Goal: Task Accomplishment & Management: Use online tool/utility

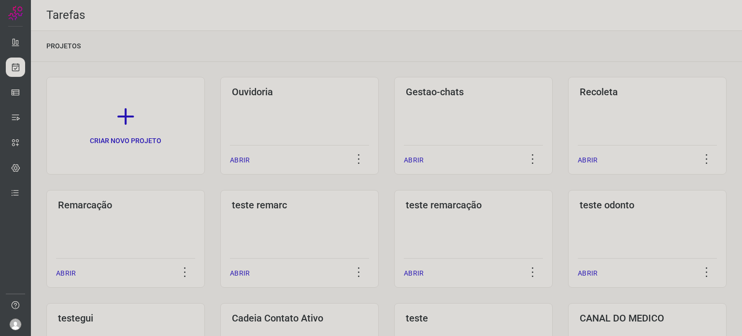
click at [498, 18] on div "Tarefas" at bounding box center [386, 15] width 711 height 31
click at [129, 215] on div "Remarcação ABRIR" at bounding box center [125, 239] width 158 height 98
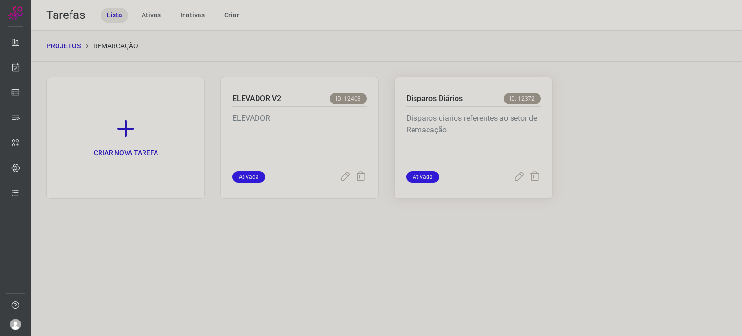
click at [489, 139] on p "Disparos diarios referentes ao setor de Remacação" at bounding box center [473, 136] width 134 height 48
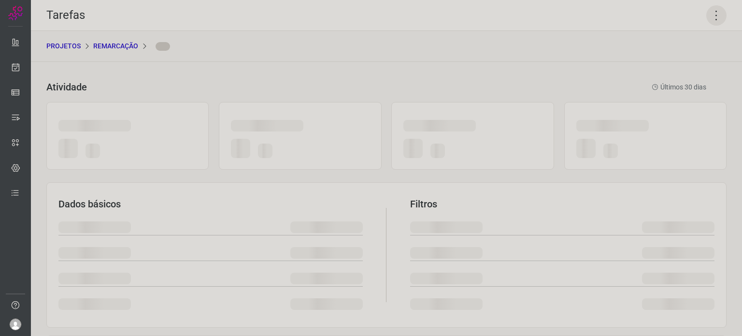
click at [707, 18] on icon at bounding box center [716, 15] width 20 height 20
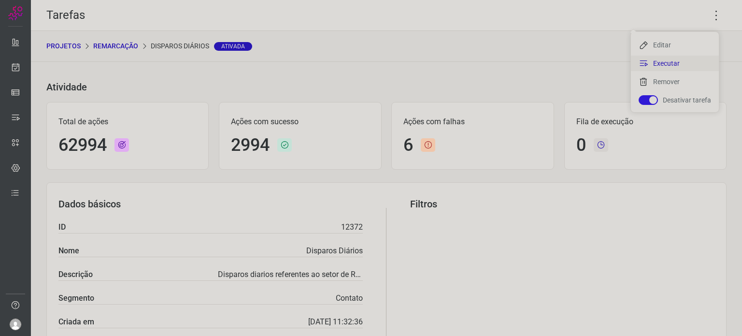
click at [671, 63] on li "Executar" at bounding box center [674, 63] width 88 height 15
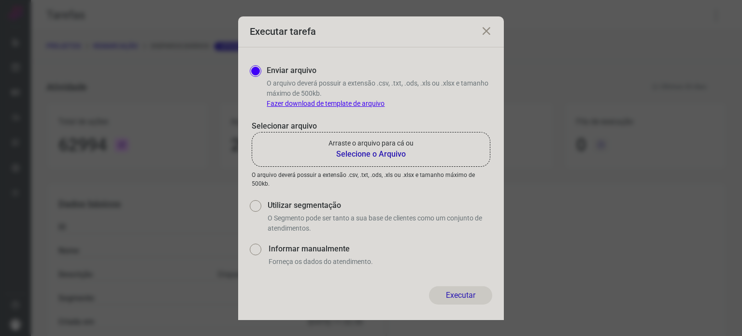
click at [391, 153] on b "Selecione o Arquivo" at bounding box center [370, 154] width 85 height 12
click at [0, 0] on input "Arraste o arquivo para cá ou Selecione o Arquivo" at bounding box center [0, 0] width 0 height 0
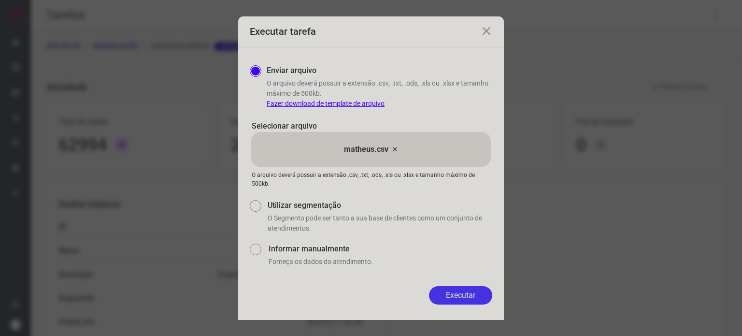
click at [462, 303] on button "Executar" at bounding box center [460, 295] width 63 height 18
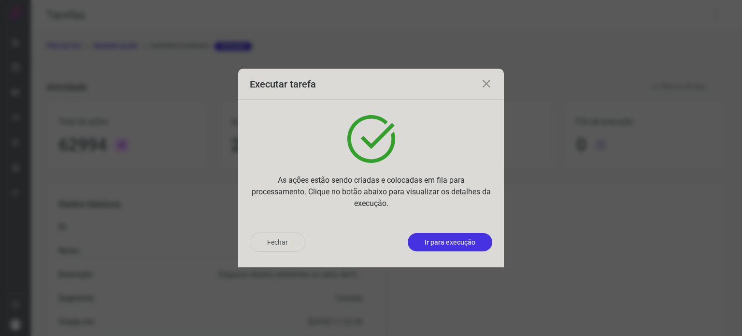
click at [470, 238] on p "Ir para execução" at bounding box center [449, 242] width 51 height 10
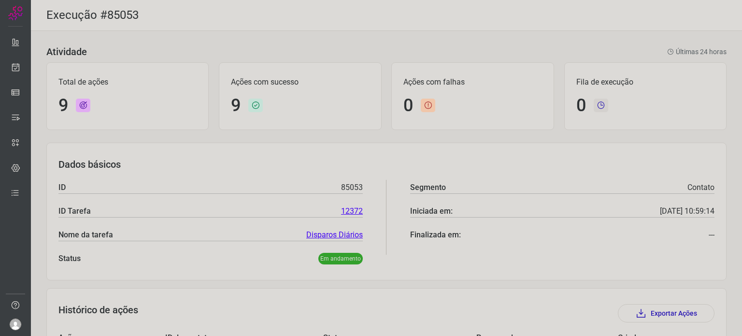
scroll to position [259, 0]
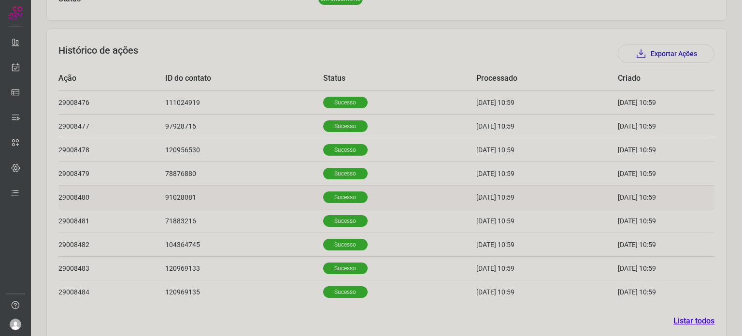
click at [324, 191] on p "Sucesso" at bounding box center [345, 197] width 44 height 12
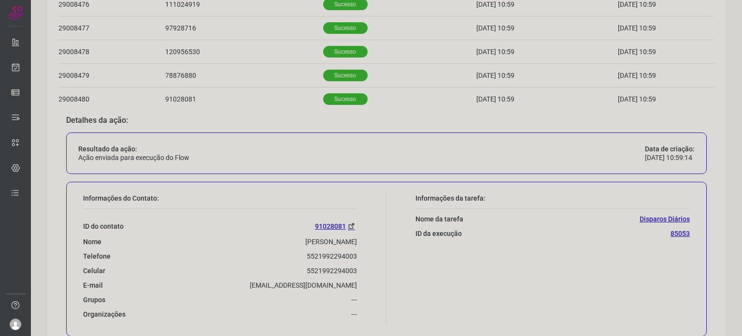
scroll to position [382, 0]
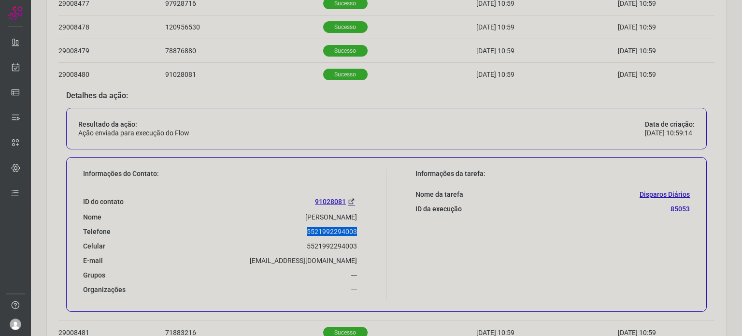
drag, startPoint x: 301, startPoint y: 230, endPoint x: 359, endPoint y: 229, distance: 57.5
click at [359, 229] on div "Informações do Contato: ID do contato 91028081 Nome Ronaldo da Silva Telefone 5…" at bounding box center [232, 234] width 308 height 130
copy p "5521992294003"
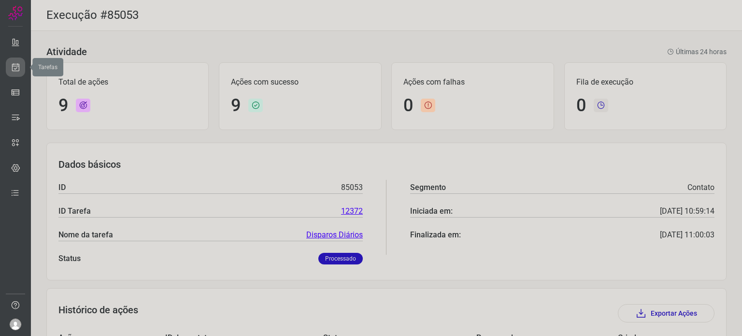
click at [21, 65] on link at bounding box center [15, 66] width 19 height 19
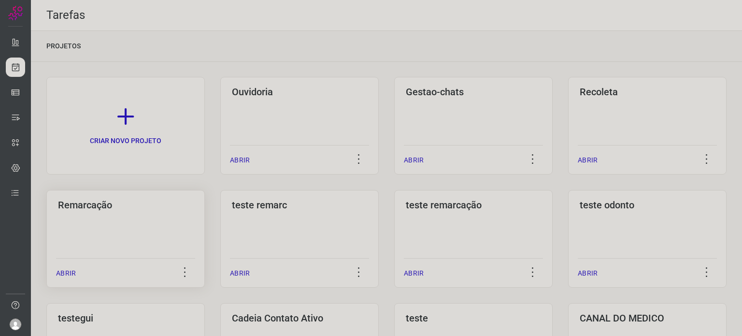
click at [138, 230] on div "Remarcação ABRIR" at bounding box center [125, 239] width 158 height 98
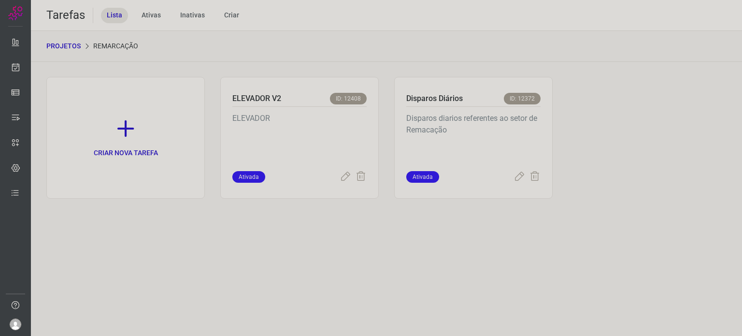
click at [438, 140] on p "Disparos diarios referentes ao setor de Remacação" at bounding box center [473, 136] width 134 height 48
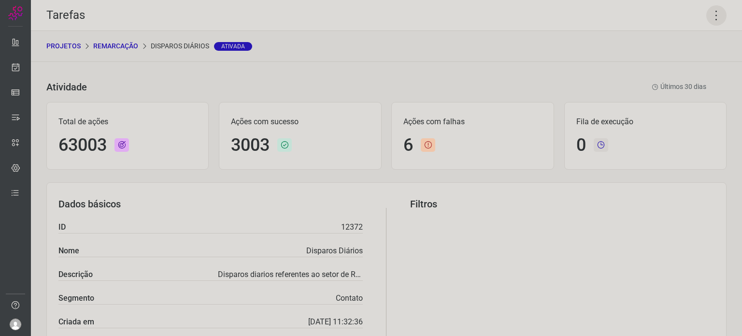
click at [711, 17] on icon at bounding box center [716, 15] width 20 height 20
click at [681, 64] on li "Executar" at bounding box center [674, 63] width 88 height 15
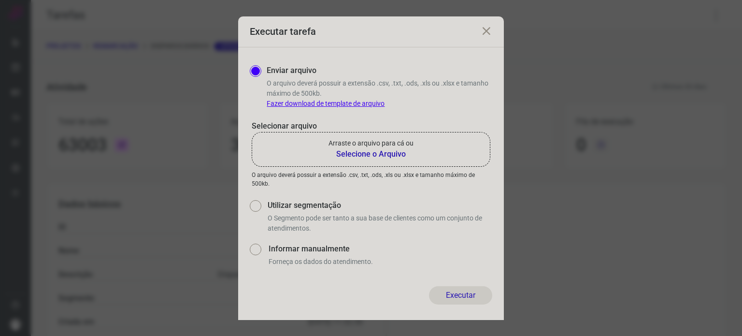
click at [403, 158] on b "Selecione o Arquivo" at bounding box center [370, 154] width 85 height 12
click at [0, 0] on input "Arraste o arquivo para cá ou Selecione o Arquivo" at bounding box center [0, 0] width 0 height 0
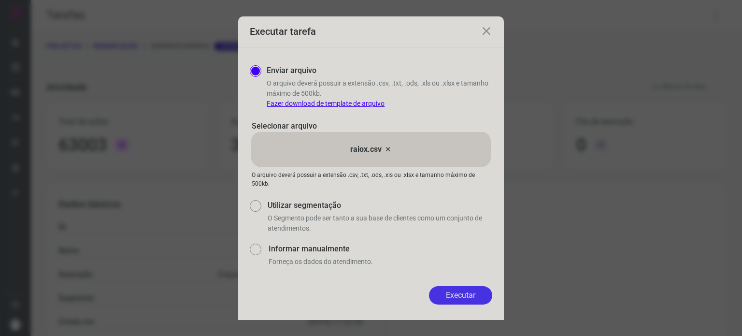
click at [477, 289] on button "Executar" at bounding box center [460, 295] width 63 height 18
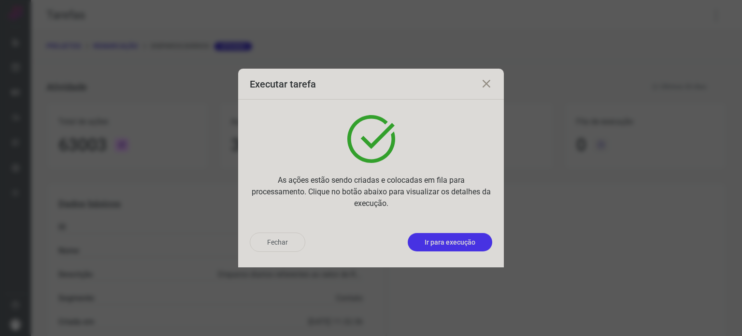
click at [458, 237] on p "Ir para execução" at bounding box center [449, 242] width 51 height 10
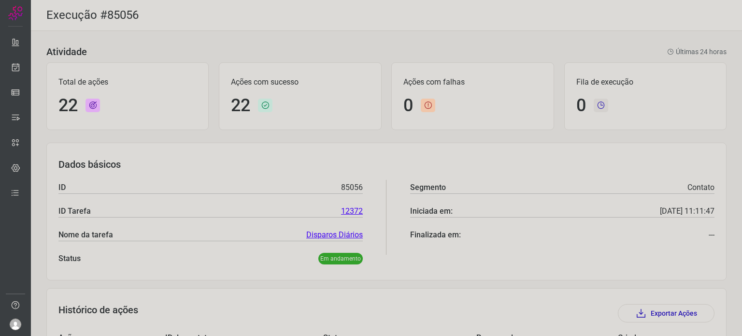
scroll to position [298, 0]
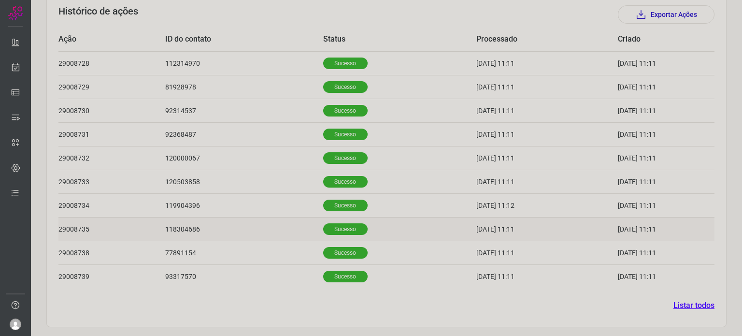
click at [343, 219] on td "Sucesso" at bounding box center [399, 229] width 153 height 24
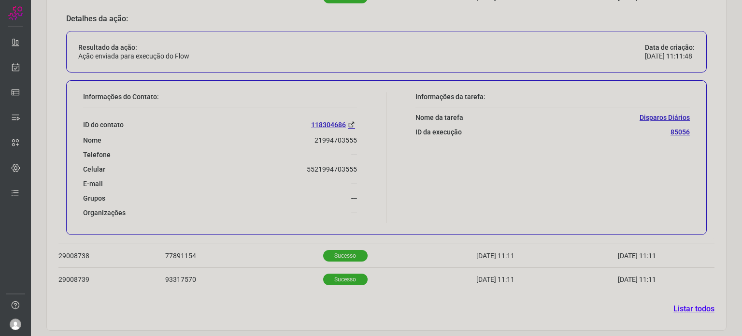
scroll to position [532, 0]
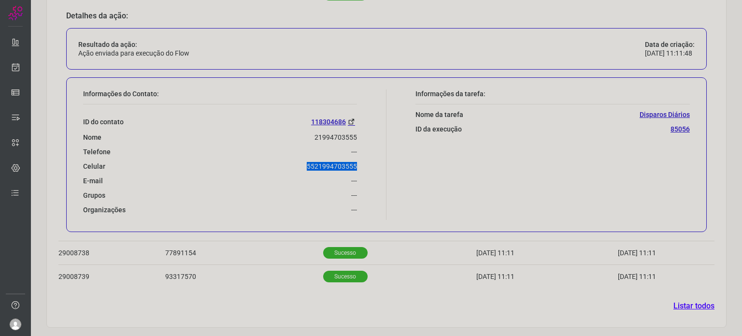
drag, startPoint x: 299, startPoint y: 164, endPoint x: 352, endPoint y: 164, distance: 53.6
click at [352, 164] on div "Celular 5521994703555" at bounding box center [220, 166] width 274 height 9
copy p "5521994703555"
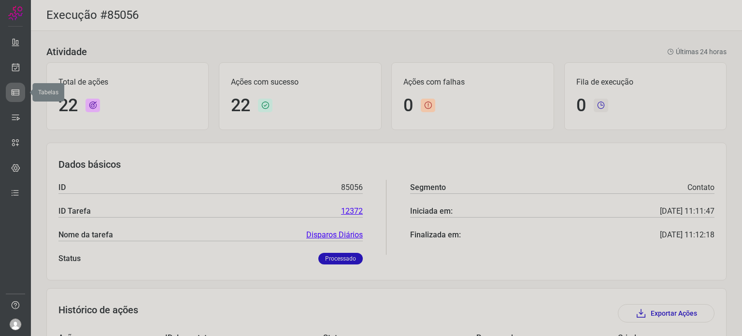
click at [20, 91] on link at bounding box center [15, 92] width 19 height 19
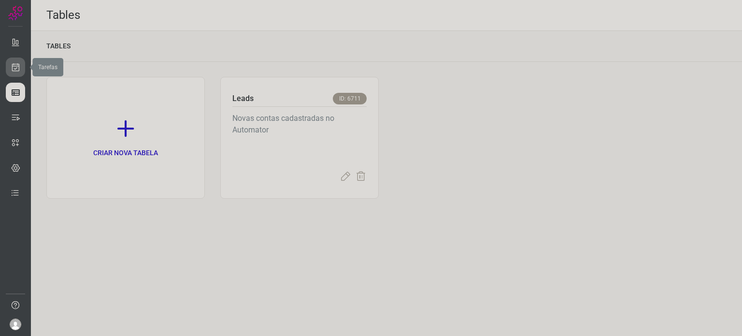
click at [11, 72] on link at bounding box center [15, 66] width 19 height 19
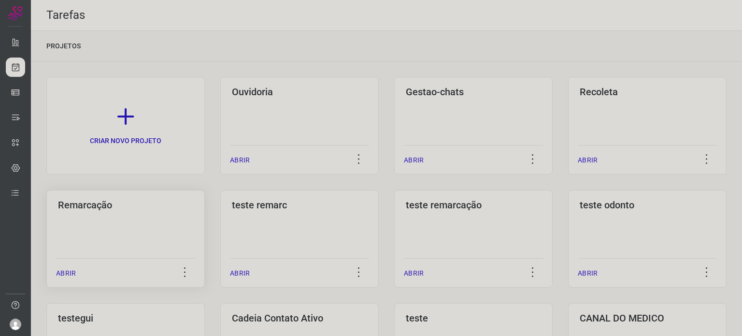
click at [110, 223] on div "Remarcação ABRIR" at bounding box center [125, 239] width 158 height 98
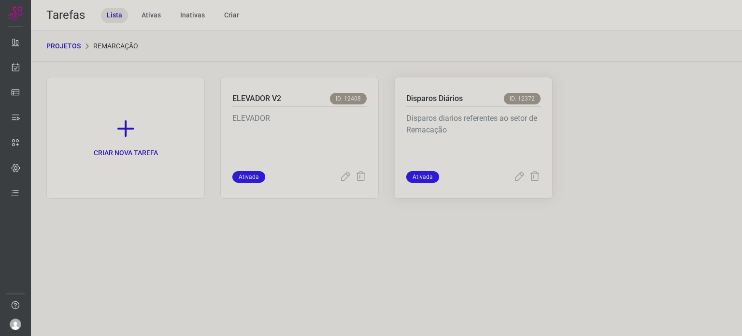
click at [514, 146] on p "Disparos diarios referentes ao setor de Remacação" at bounding box center [473, 136] width 134 height 48
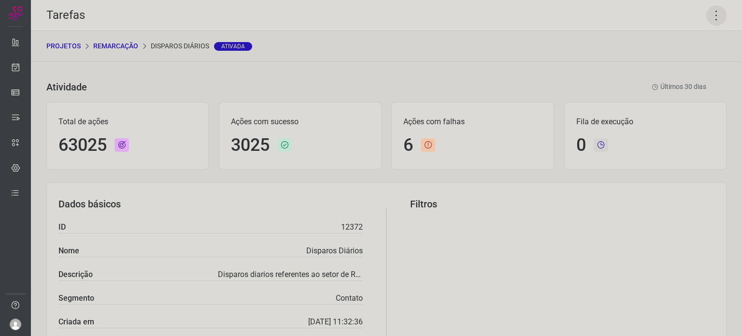
click at [709, 17] on icon at bounding box center [716, 15] width 20 height 20
click at [670, 62] on li "Executar" at bounding box center [674, 63] width 88 height 15
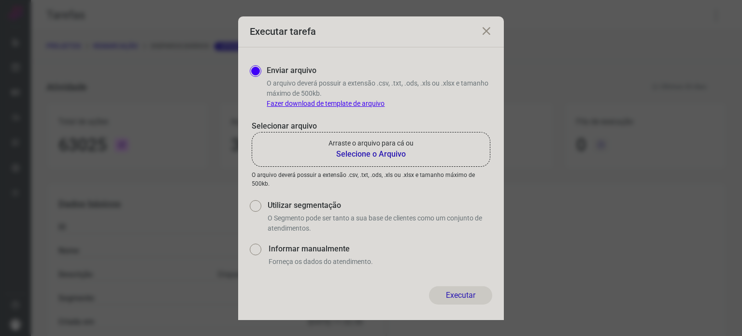
click at [347, 148] on b "Selecione o Arquivo" at bounding box center [370, 154] width 85 height 12
click at [0, 0] on input "Arraste o arquivo para cá ou Selecione o Arquivo" at bounding box center [0, 0] width 0 height 0
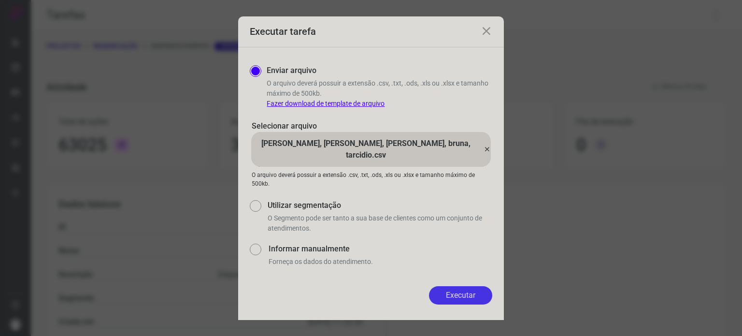
click at [456, 294] on button "Executar" at bounding box center [460, 295] width 63 height 18
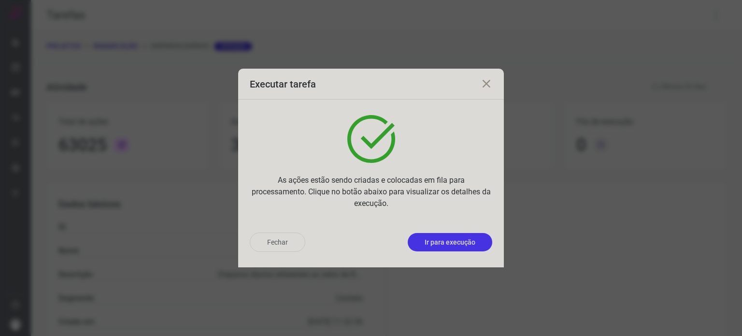
click at [476, 238] on button "Ir para execução" at bounding box center [449, 242] width 84 height 18
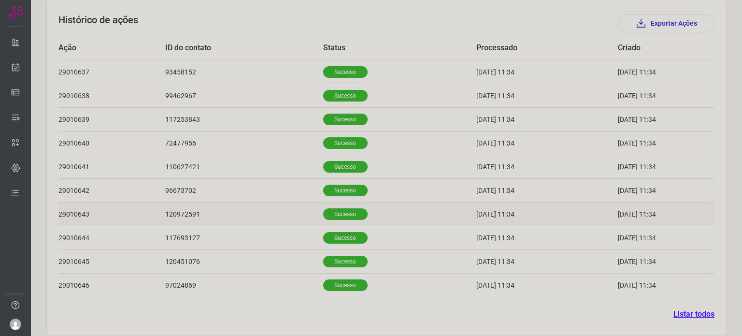
click at [357, 217] on td "Sucesso" at bounding box center [399, 214] width 153 height 24
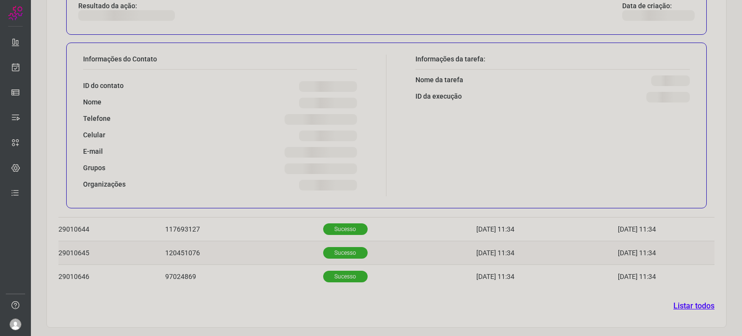
scroll to position [532, 0]
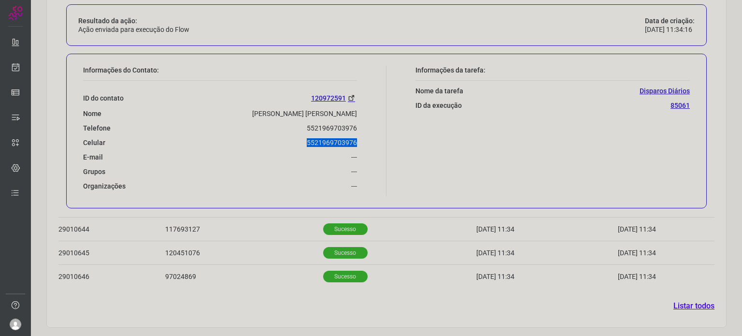
drag, startPoint x: 299, startPoint y: 144, endPoint x: 360, endPoint y: 144, distance: 60.3
click at [359, 144] on div "Informações do Contato: ID do contato 120972591 Nome [PERSON_NAME] [PERSON_NAME…" at bounding box center [232, 131] width 308 height 130
copy p "5521969703976"
click at [15, 67] on icon at bounding box center [16, 67] width 10 height 10
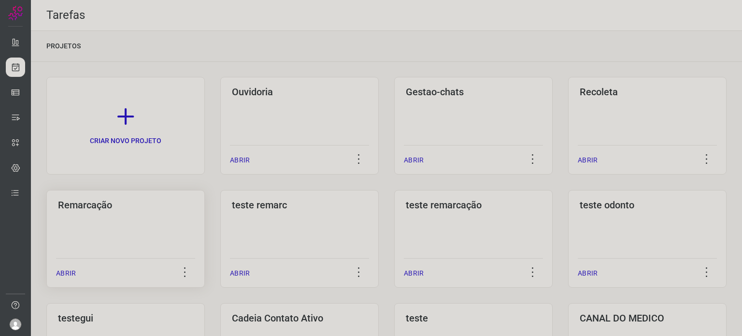
click at [157, 220] on div "Remarcação ABRIR" at bounding box center [125, 239] width 158 height 98
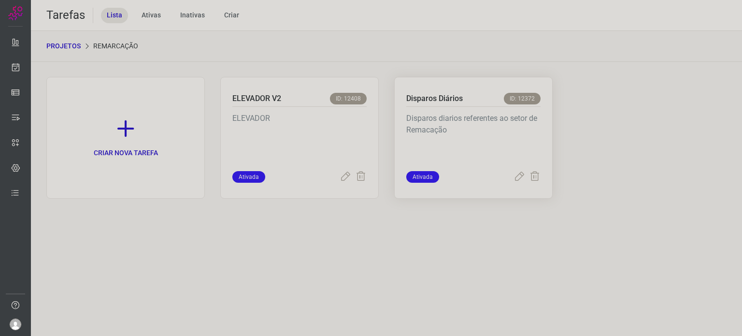
click at [518, 119] on p "Disparos diarios referentes ao setor de Remacação" at bounding box center [473, 136] width 134 height 48
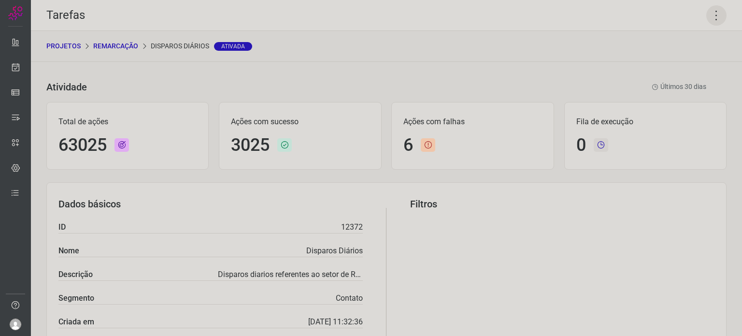
click at [709, 11] on icon at bounding box center [716, 15] width 20 height 20
click at [675, 59] on li "Executar" at bounding box center [674, 63] width 88 height 15
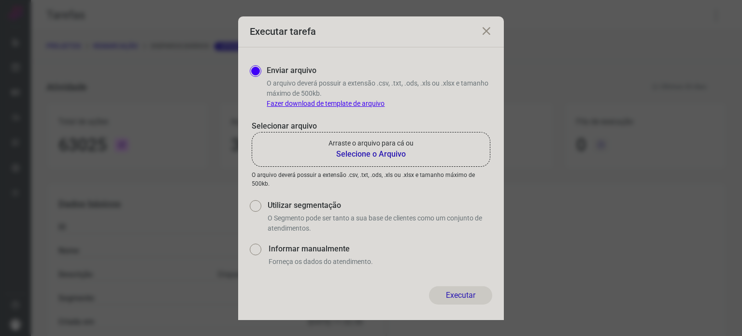
click at [382, 154] on b "Selecione o Arquivo" at bounding box center [370, 154] width 85 height 12
click at [0, 0] on input "Arraste o arquivo para cá ou Selecione o Arquivo" at bounding box center [0, 0] width 0 height 0
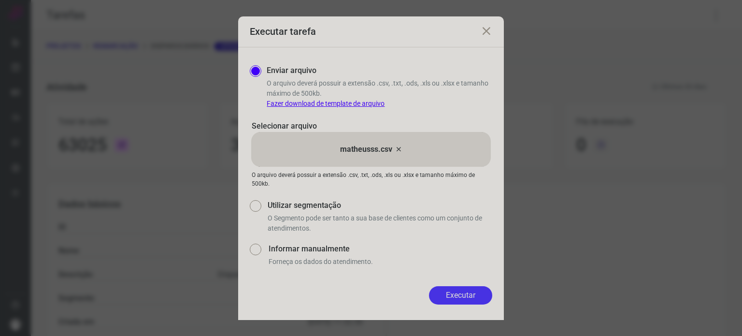
click at [489, 289] on button "Executar" at bounding box center [460, 295] width 63 height 18
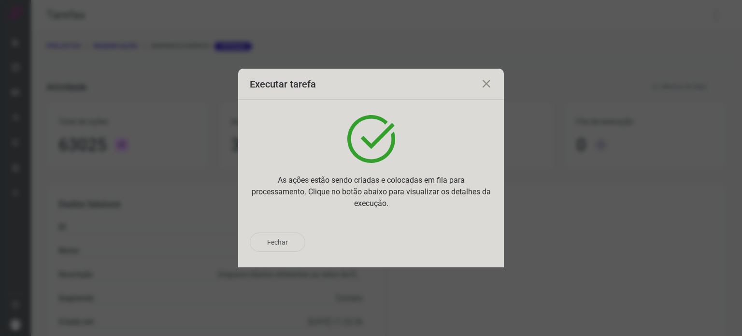
click at [454, 239] on div "Fechar" at bounding box center [371, 241] width 242 height 19
click at [455, 246] on p "Ir para execução" at bounding box center [449, 242] width 51 height 10
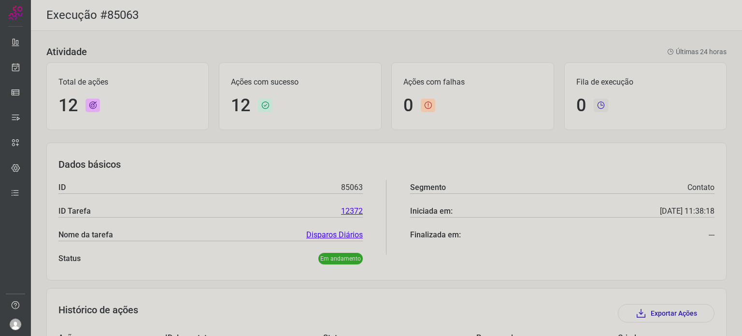
scroll to position [298, 0]
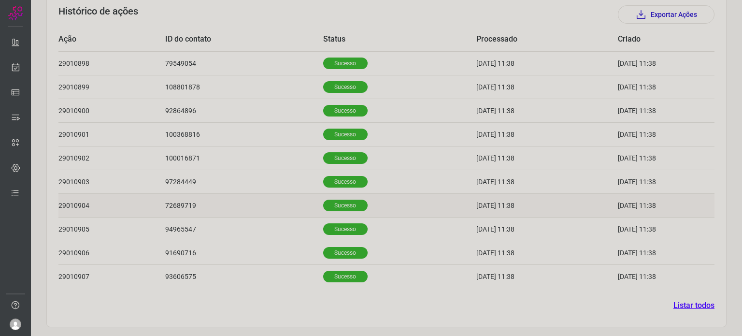
click at [336, 204] on p "Sucesso" at bounding box center [345, 205] width 44 height 12
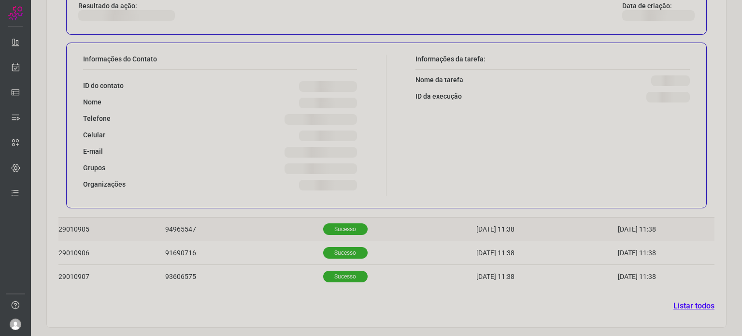
scroll to position [532, 0]
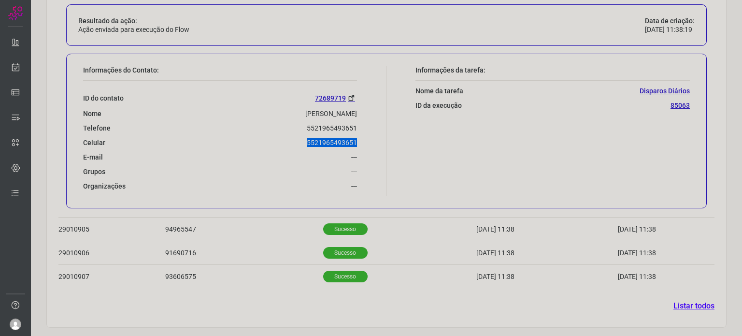
drag, startPoint x: 301, startPoint y: 144, endPoint x: 356, endPoint y: 142, distance: 55.1
click at [357, 142] on div "Informações do Contato: ID do contato 72689719 Nome [PERSON_NAME] De Queiroz Te…" at bounding box center [232, 131] width 308 height 130
copy p "5521965493651"
